Goal: Task Accomplishment & Management: Use online tool/utility

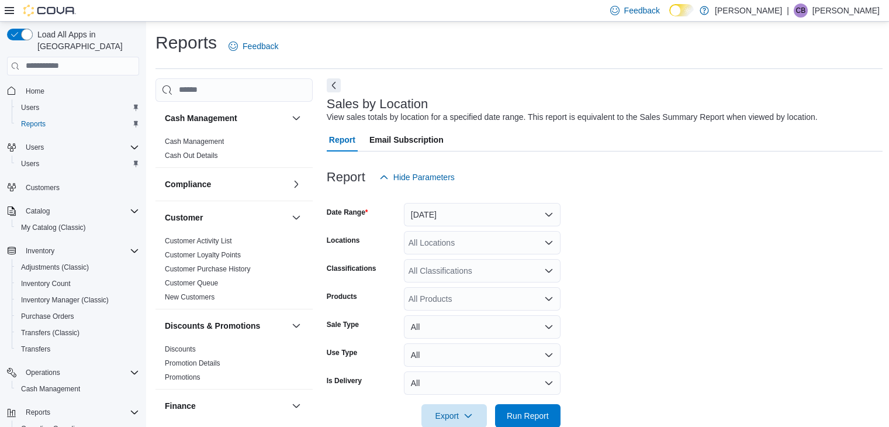
scroll to position [379, 0]
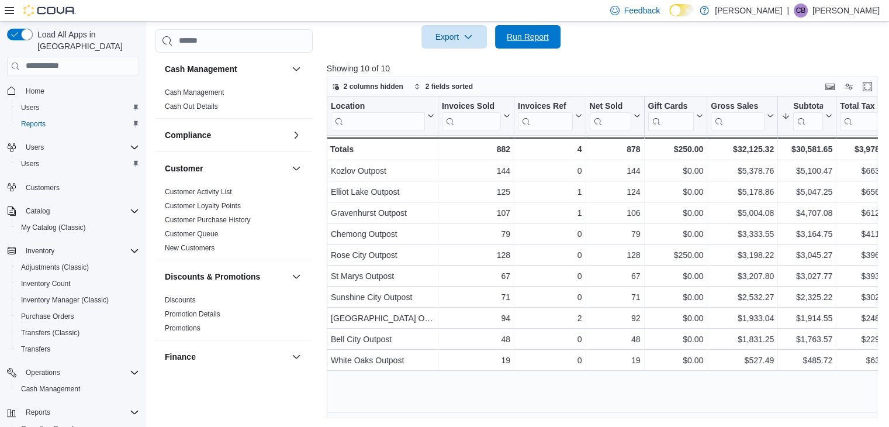
click at [531, 37] on span "Run Report" at bounding box center [528, 37] width 42 height 12
click at [546, 38] on span "Run Report" at bounding box center [528, 36] width 42 height 12
click at [536, 39] on span "Run Report" at bounding box center [528, 36] width 42 height 12
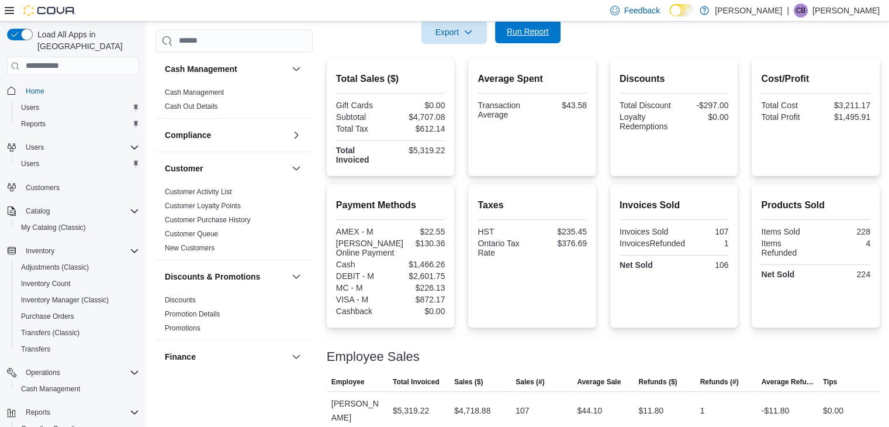
scroll to position [760, 0]
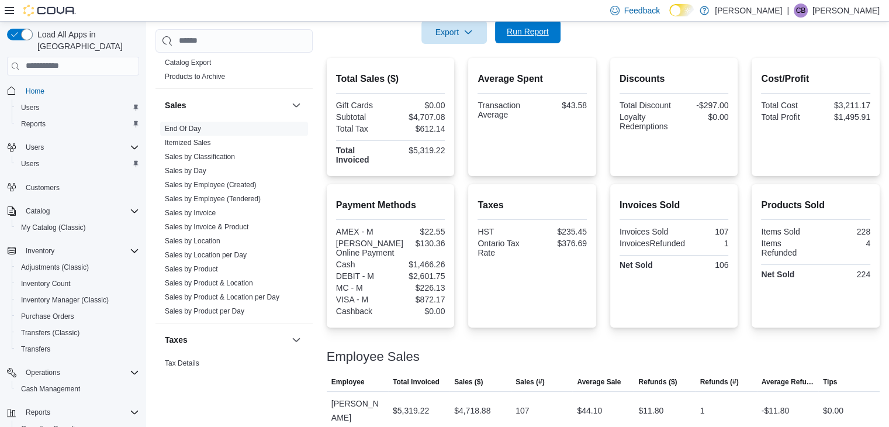
click at [533, 25] on span "Run Report" at bounding box center [527, 31] width 51 height 23
click at [512, 31] on span "Run Report" at bounding box center [528, 32] width 42 height 12
click at [549, 38] on span "Run Report" at bounding box center [527, 31] width 51 height 23
click at [542, 33] on span "Run Report" at bounding box center [528, 32] width 42 height 12
click at [515, 40] on span "Run Report" at bounding box center [527, 31] width 51 height 23
